Goal: Transaction & Acquisition: Purchase product/service

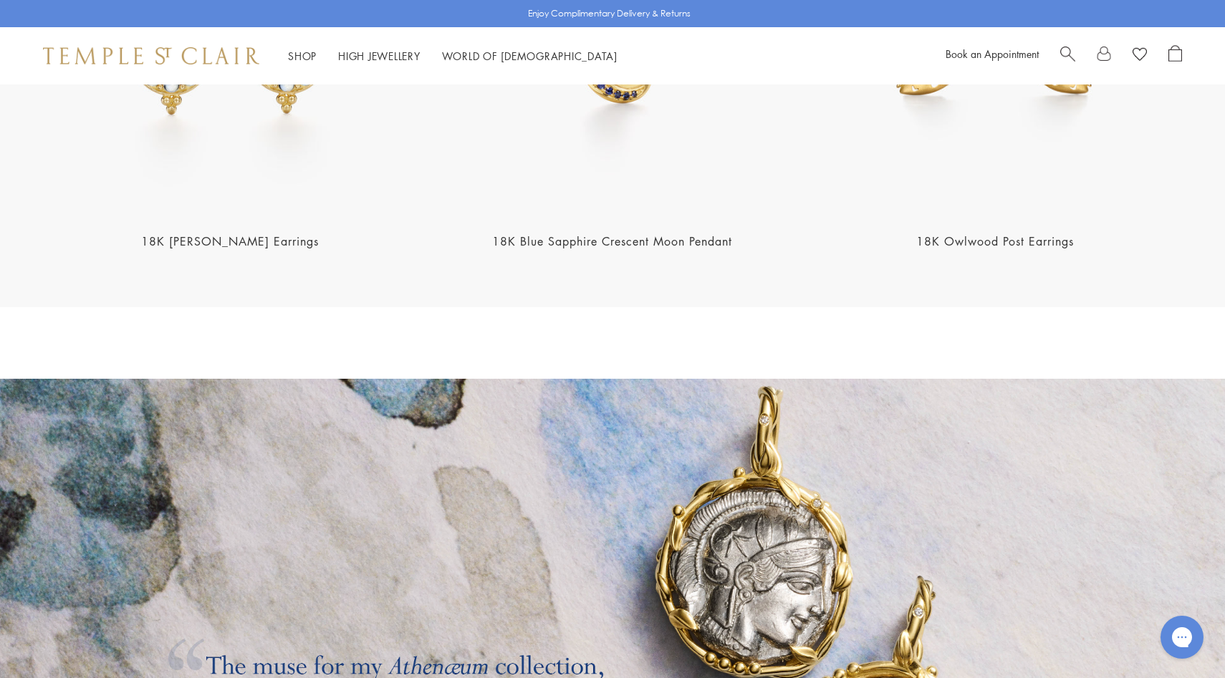
scroll to position [2288, 0]
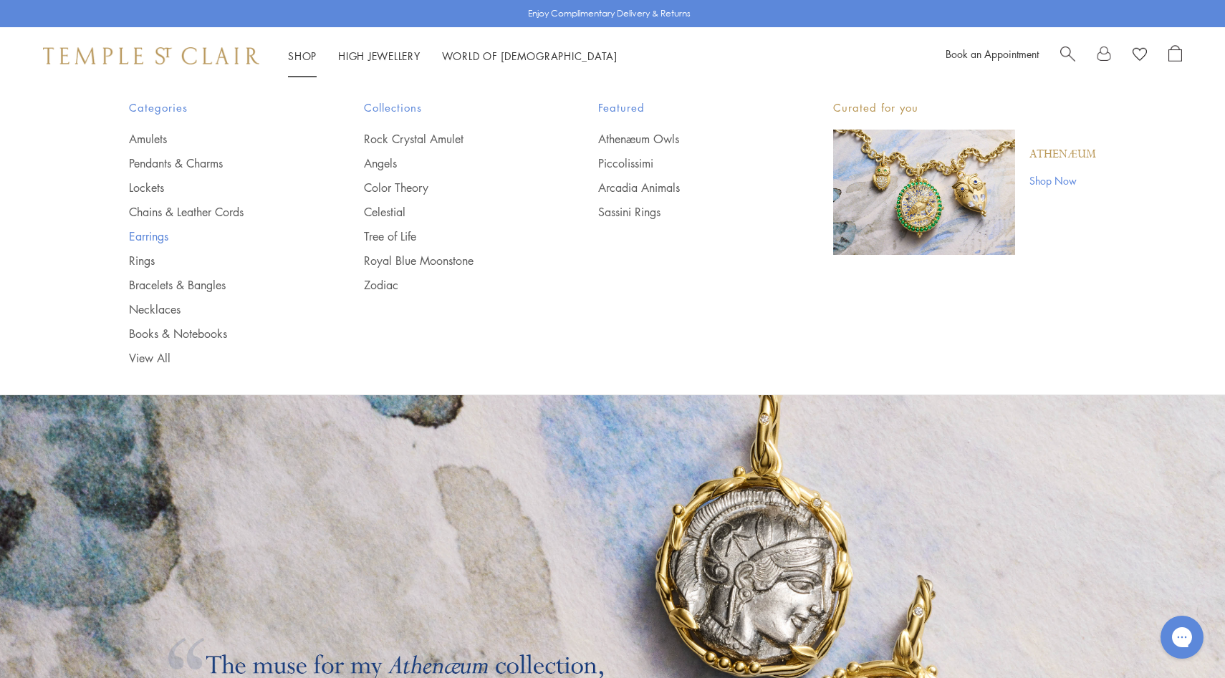
click at [157, 239] on link "Earrings" at bounding box center [218, 236] width 178 height 16
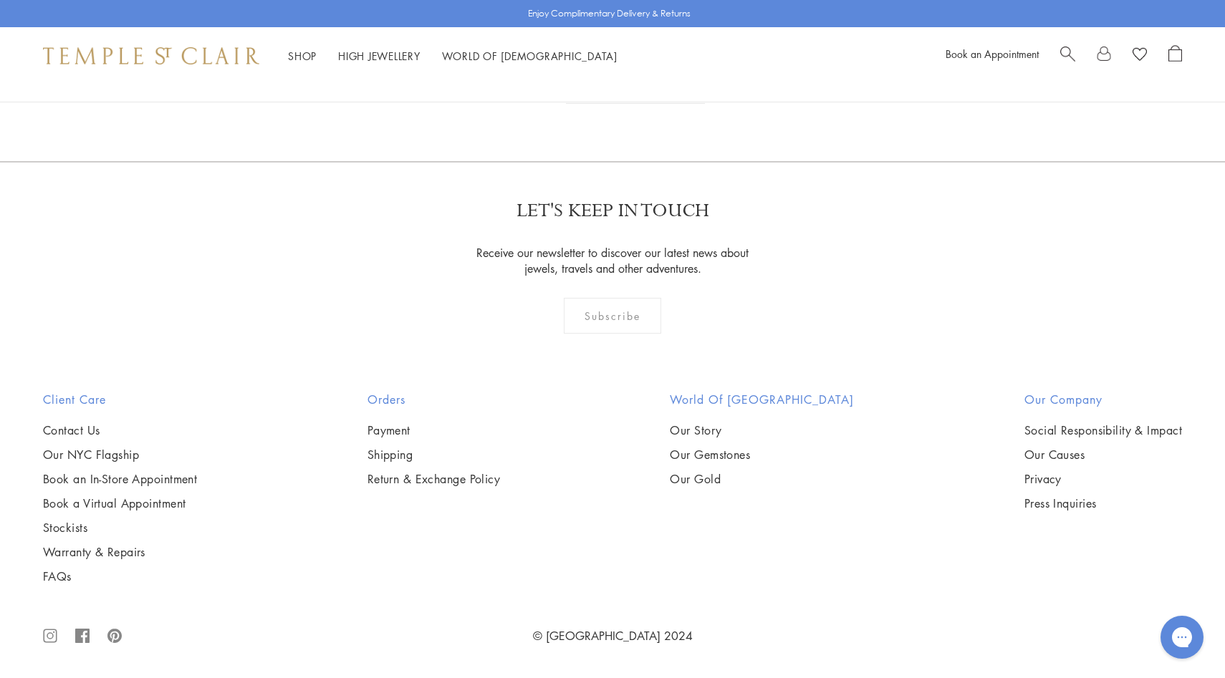
scroll to position [5068, 0]
click at [0, 0] on img at bounding box center [0, 0] width 0 height 0
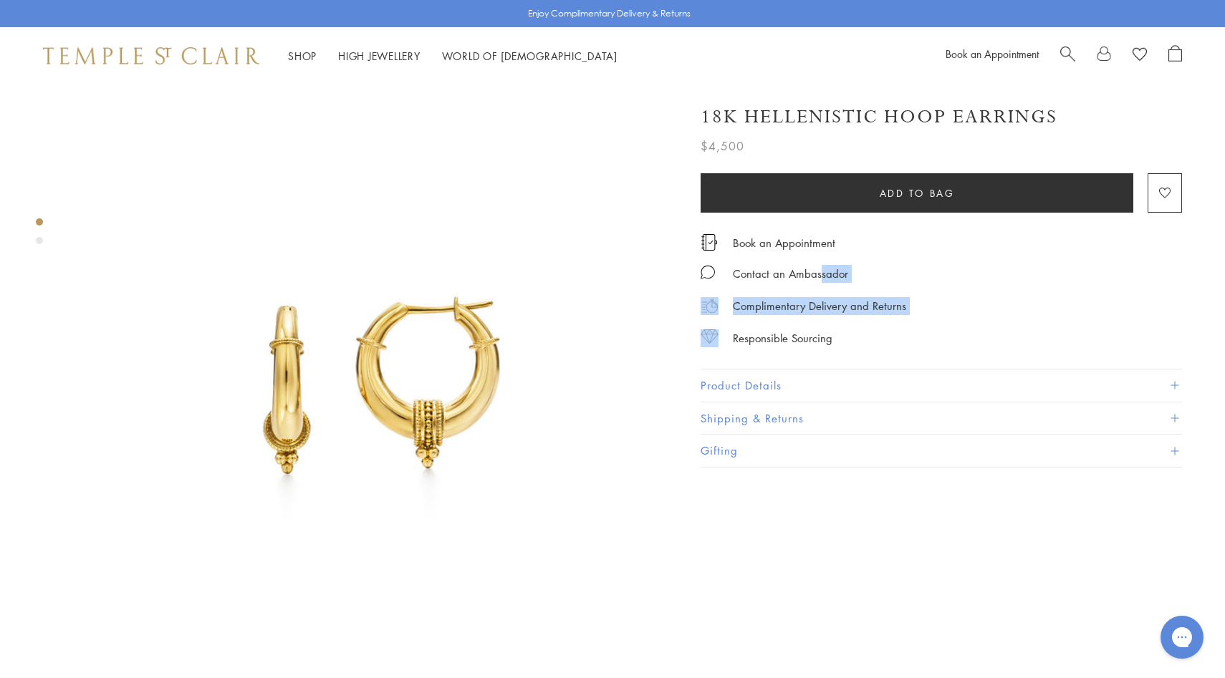
drag, startPoint x: 795, startPoint y: 250, endPoint x: 786, endPoint y: 321, distance: 71.5
click at [786, 321] on div "Book an Appointment Contact an Ambassador Complimentary Delivery and Returns Re…" at bounding box center [940, 280] width 481 height 135
drag, startPoint x: 695, startPoint y: 116, endPoint x: 1063, endPoint y: 112, distance: 368.2
click at [1063, 112] on div "18K Hellenistic Hoop Earrings $4,500 Inspired by history, the 18K Hellenistic H…" at bounding box center [930, 278] width 501 height 377
